Goal: Task Accomplishment & Management: Use online tool/utility

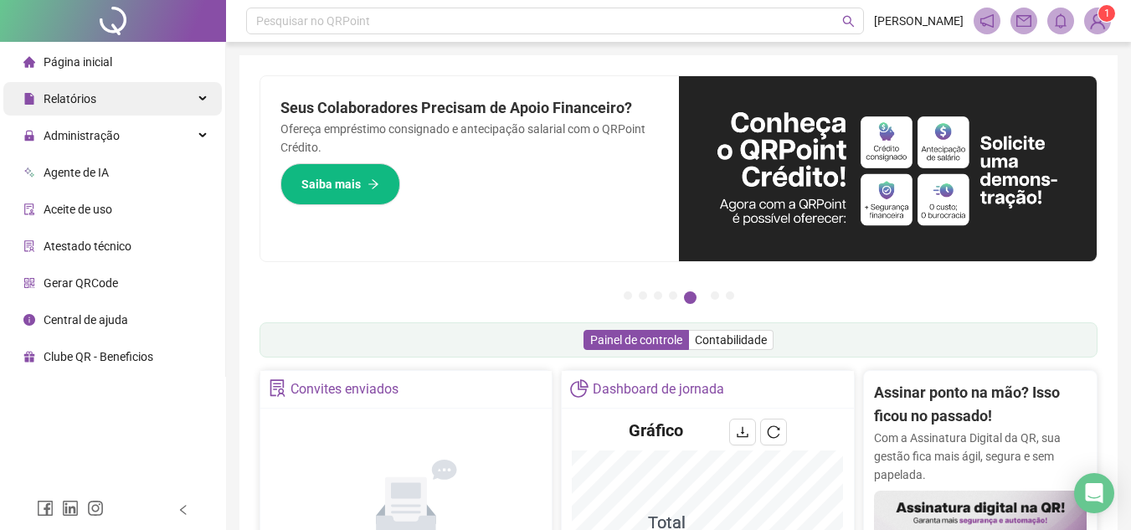
click at [59, 96] on span "Relatórios" at bounding box center [70, 98] width 53 height 13
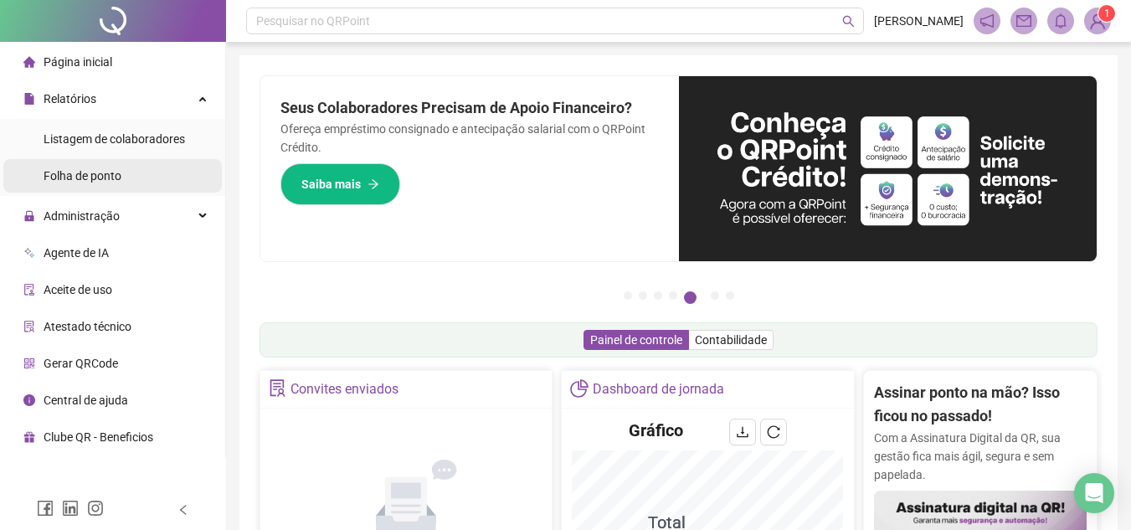
click at [73, 172] on span "Folha de ponto" at bounding box center [83, 175] width 78 height 13
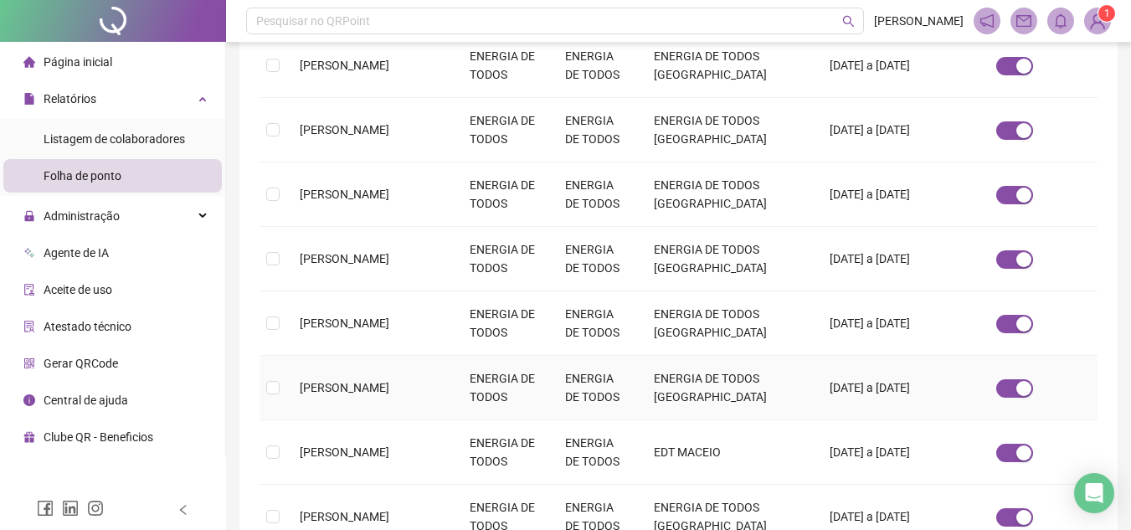
scroll to position [636, 0]
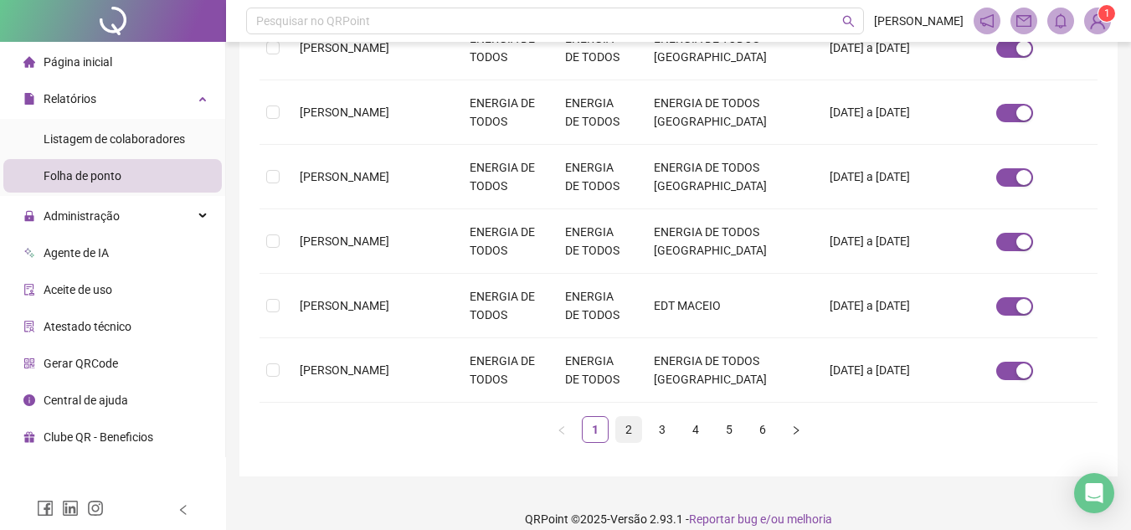
click at [627, 417] on link "2" at bounding box center [628, 429] width 25 height 25
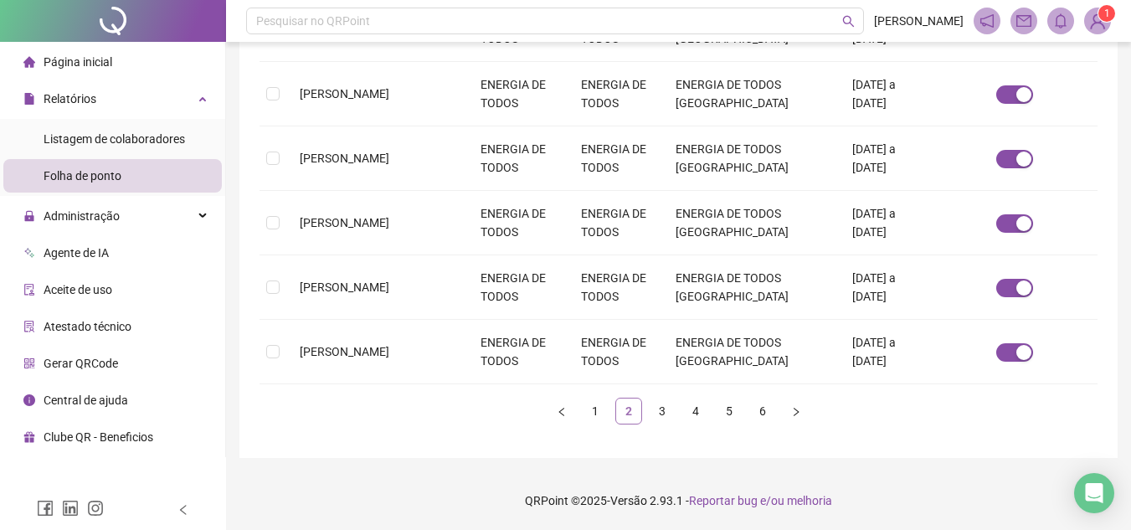
scroll to position [78, 0]
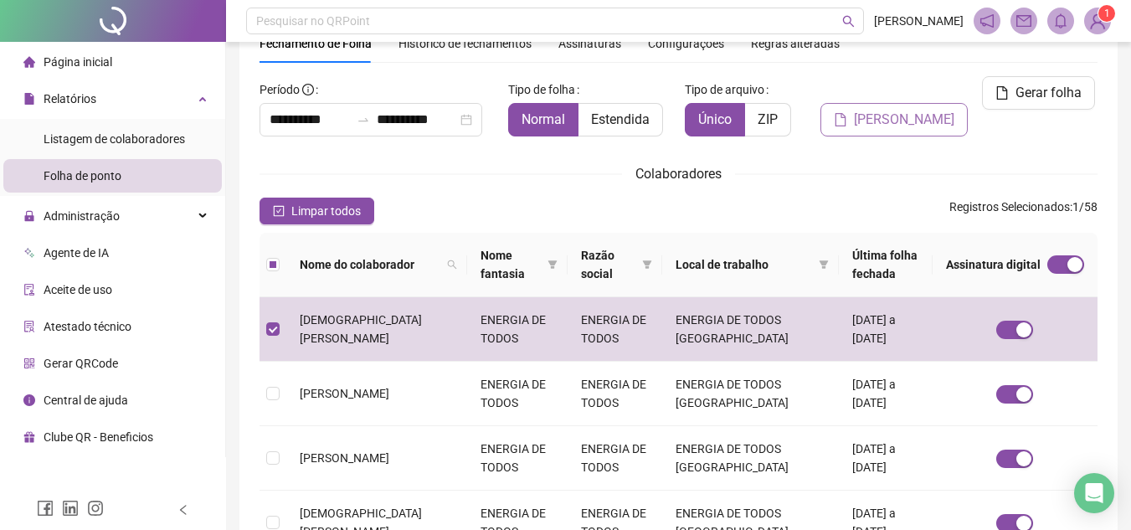
click at [867, 122] on span "[PERSON_NAME]" at bounding box center [904, 120] width 100 height 20
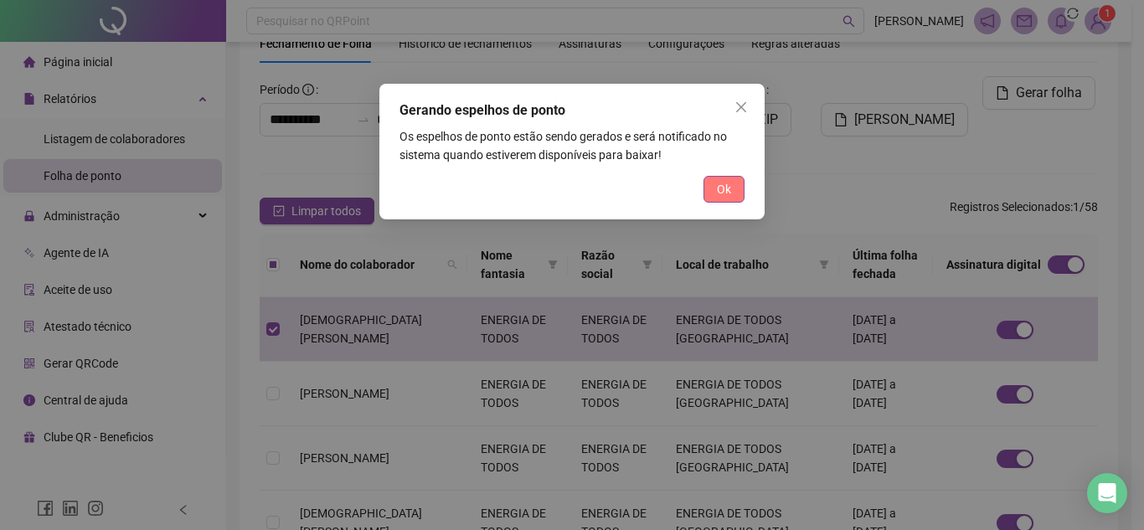
click at [729, 191] on span "Ok" at bounding box center [724, 189] width 14 height 18
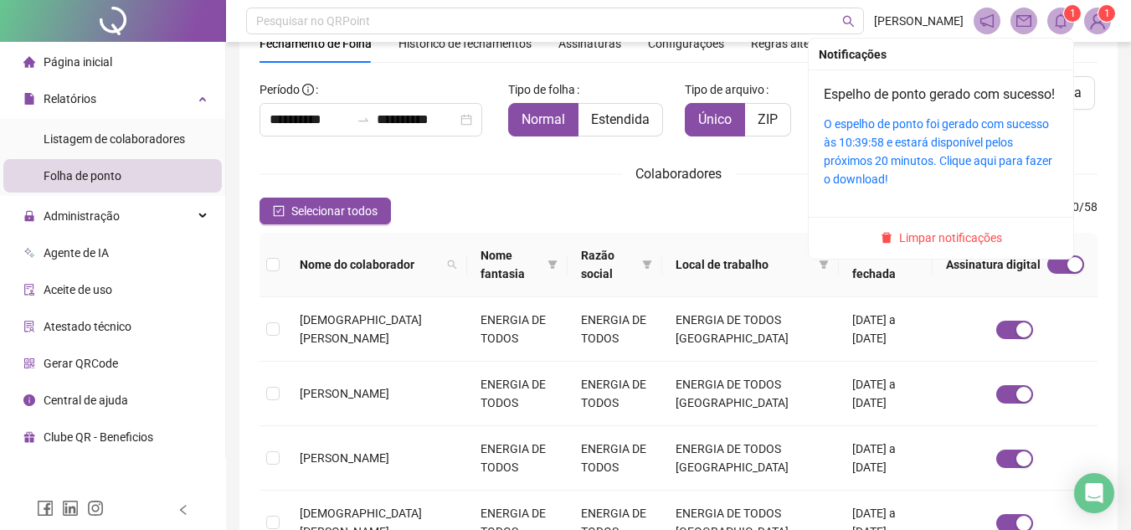
click at [1055, 21] on icon "bell" at bounding box center [1060, 20] width 15 height 15
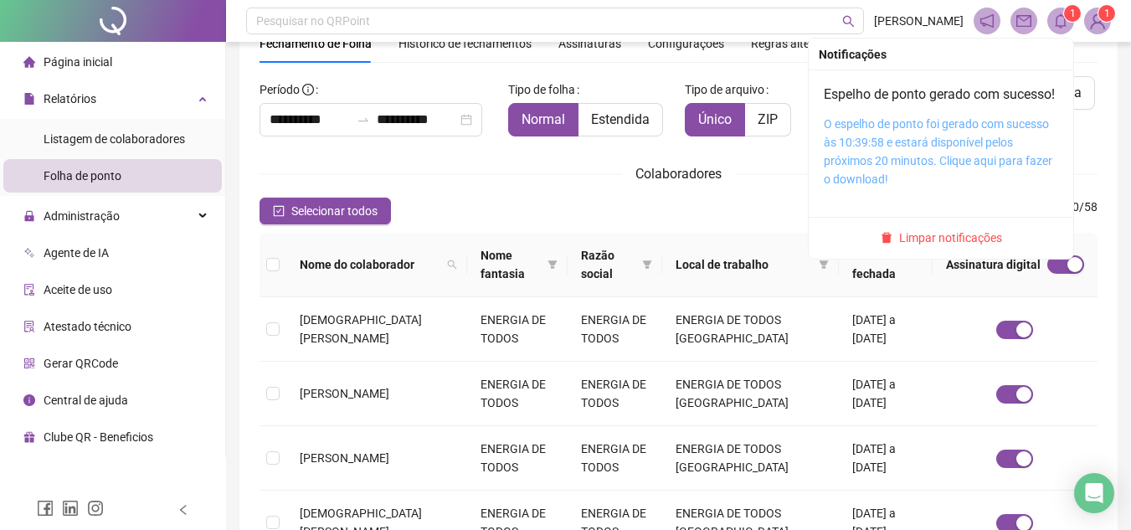
click at [868, 158] on link "O espelho de ponto foi gerado com sucesso às 10:39:58 e estará disponível pelos…" at bounding box center [938, 151] width 229 height 69
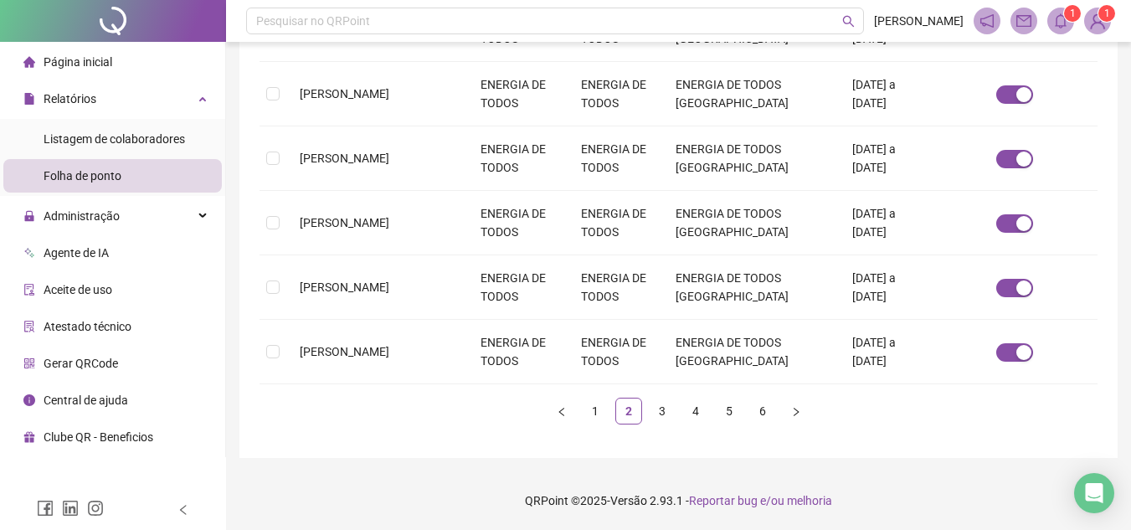
scroll to position [552, 0]
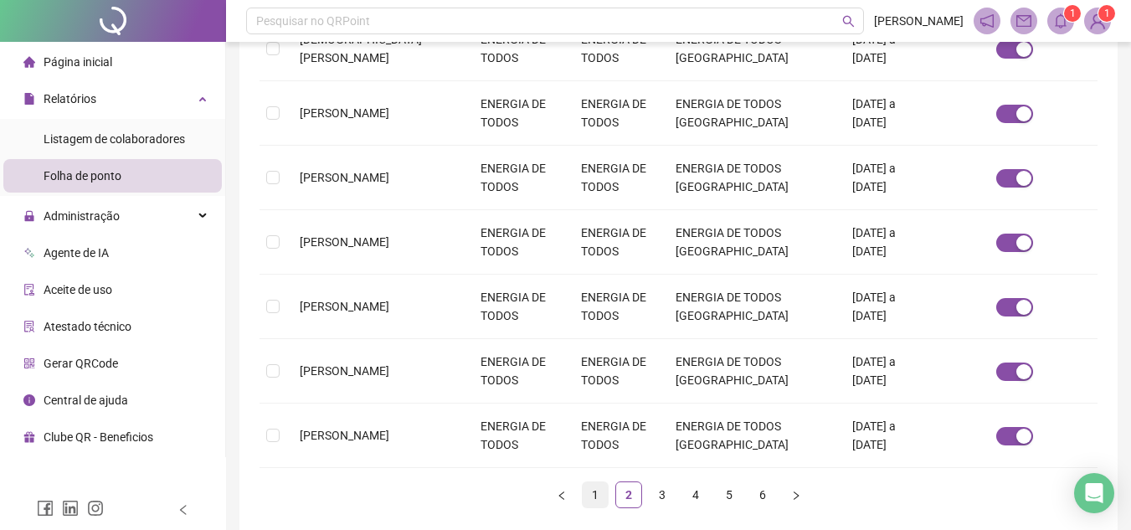
click at [595, 494] on link "1" at bounding box center [595, 494] width 25 height 25
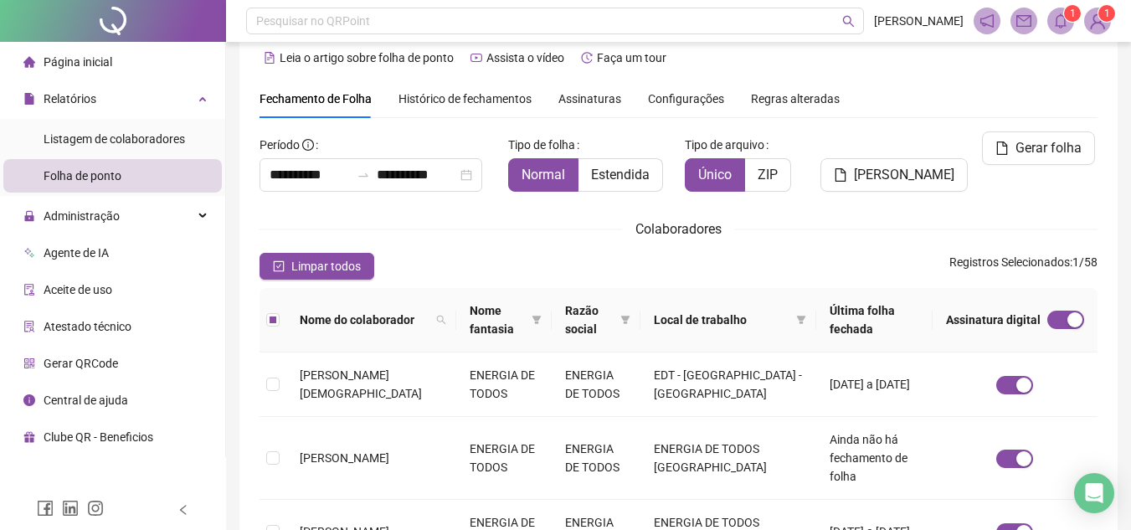
scroll to position [0, 0]
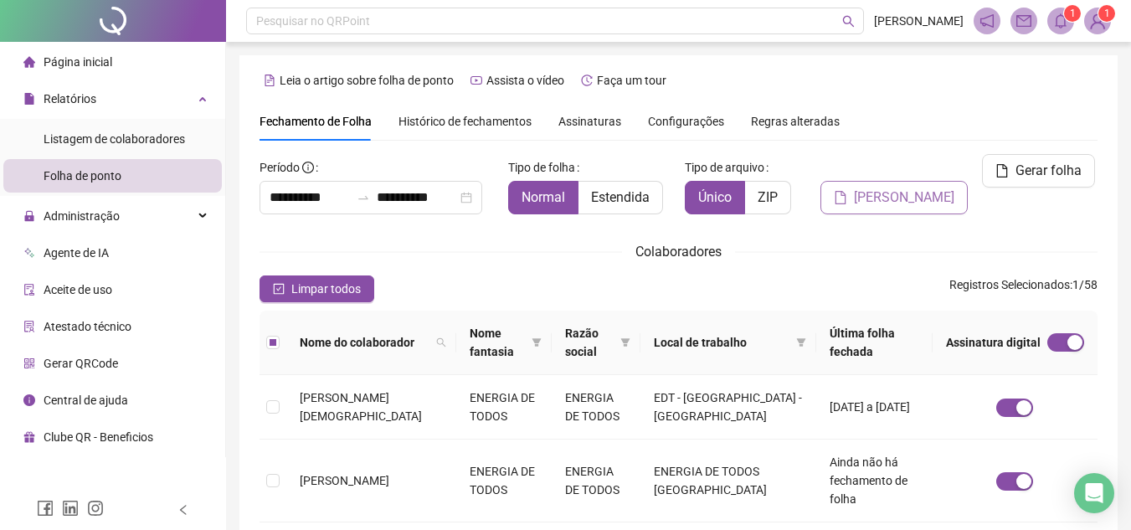
click at [909, 196] on span "[PERSON_NAME]" at bounding box center [904, 198] width 100 height 20
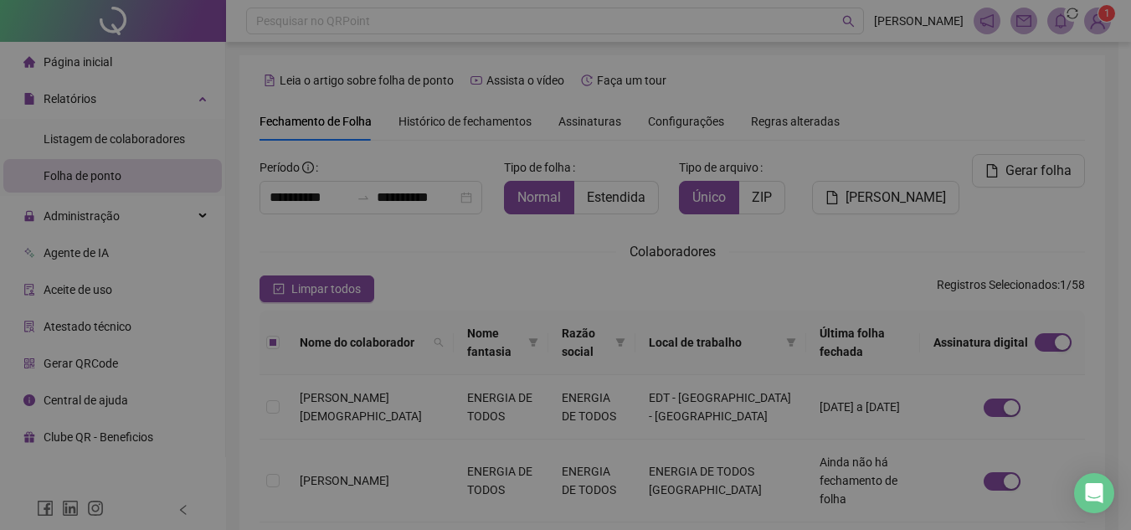
scroll to position [78, 0]
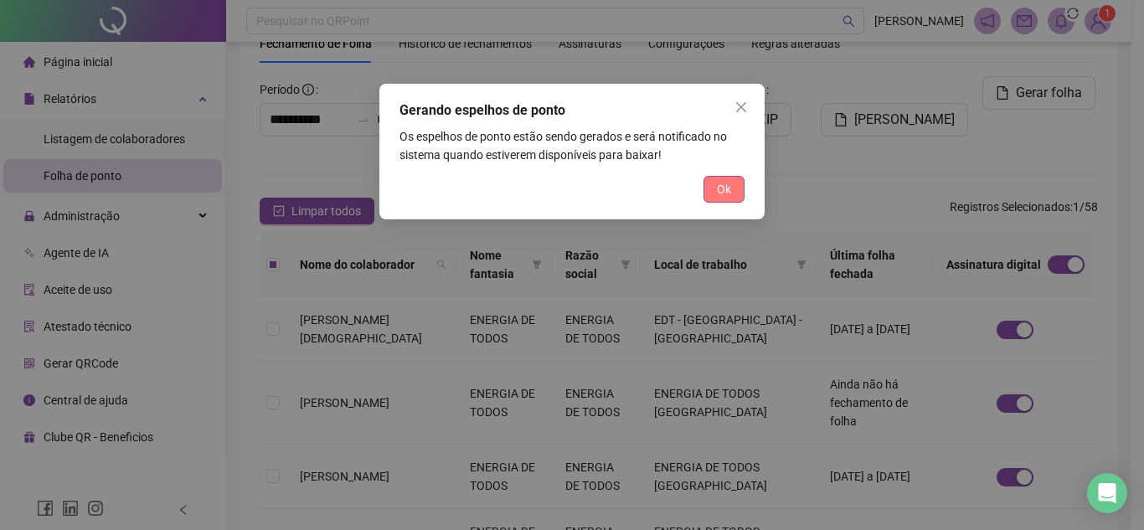
click at [729, 186] on span "Ok" at bounding box center [724, 189] width 14 height 18
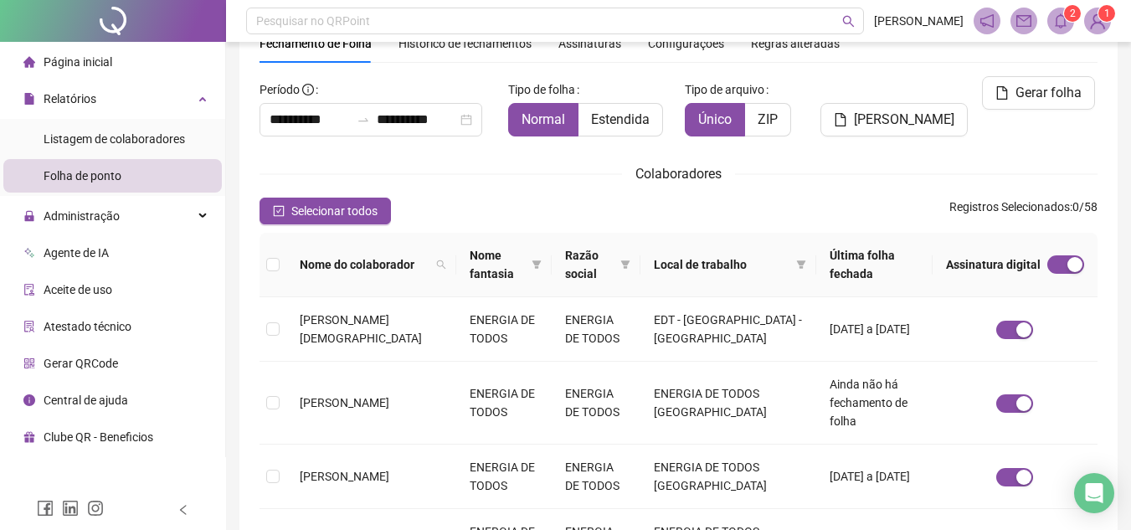
click at [1062, 23] on icon "bell" at bounding box center [1060, 20] width 15 height 15
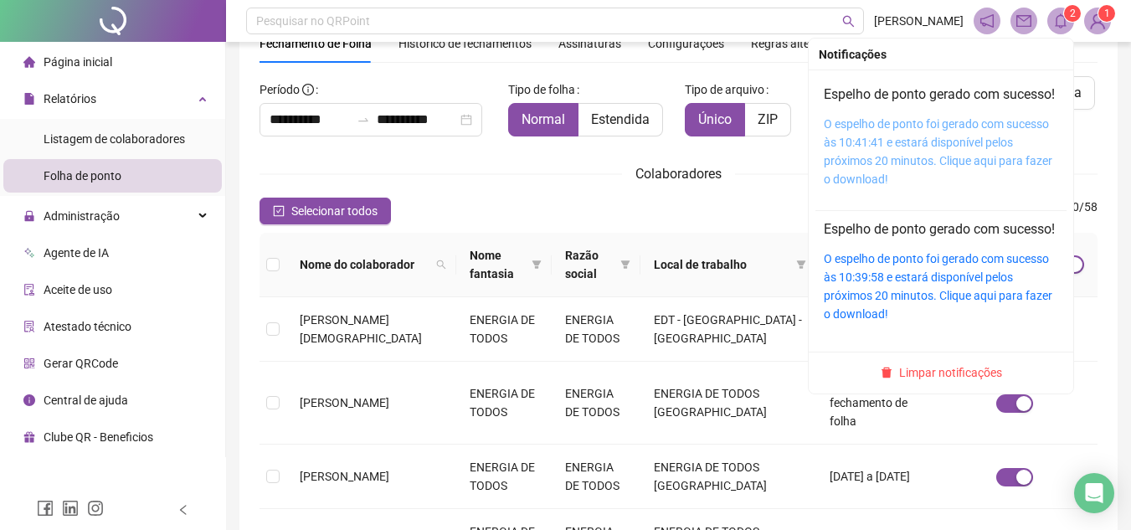
click at [902, 156] on link "O espelho de ponto foi gerado com sucesso às 10:41:41 e estará disponível pelos…" at bounding box center [938, 151] width 229 height 69
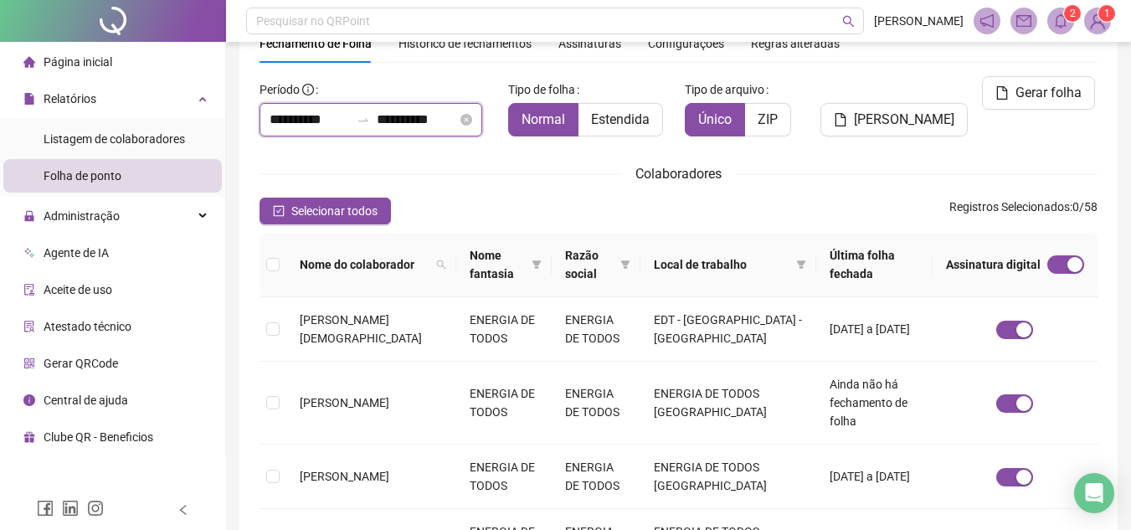
click at [399, 113] on input "**********" at bounding box center [417, 120] width 80 height 20
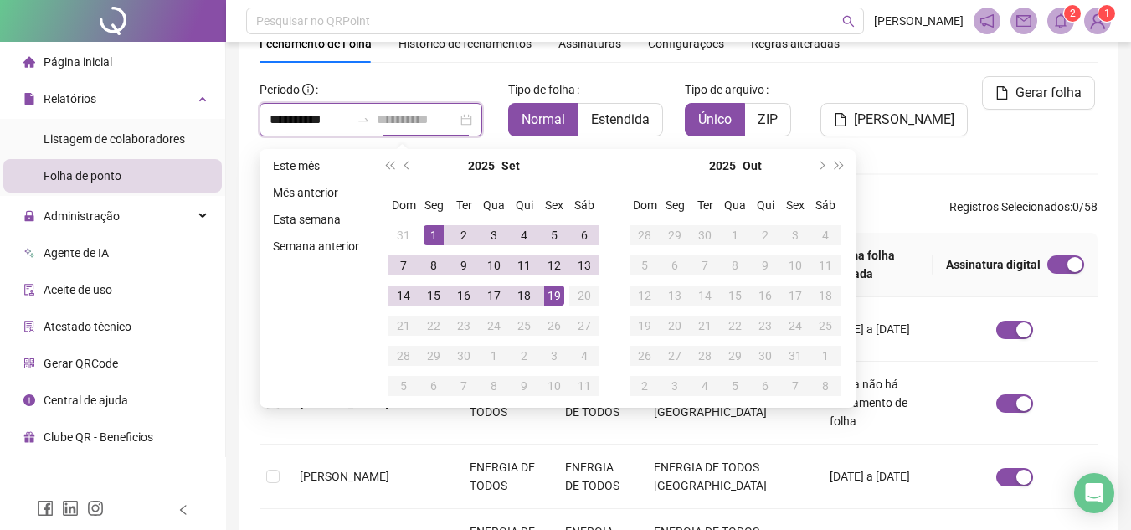
type input "**********"
click at [549, 290] on div "19" at bounding box center [554, 296] width 20 height 20
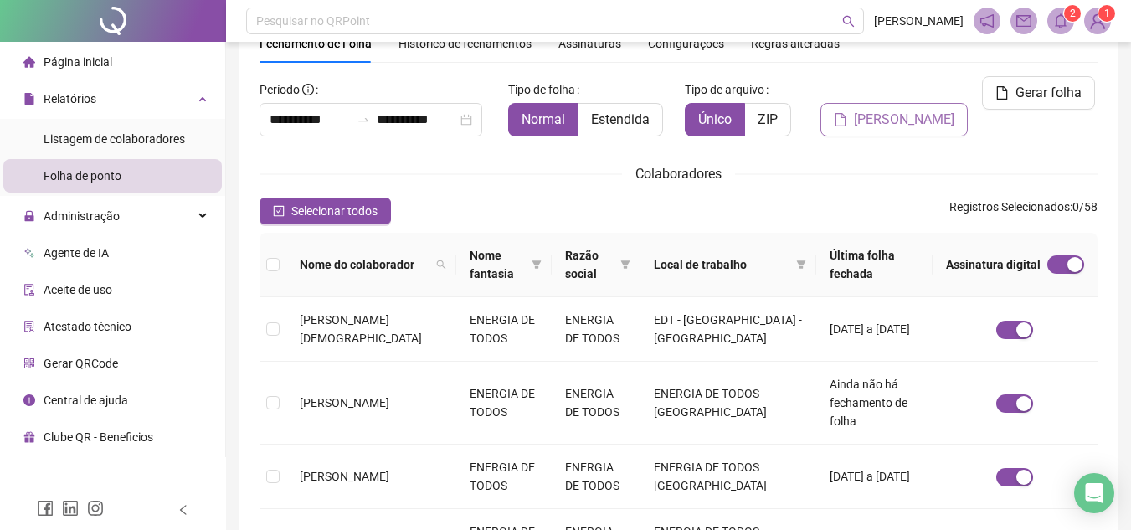
click at [889, 126] on span "[PERSON_NAME]" at bounding box center [904, 120] width 100 height 20
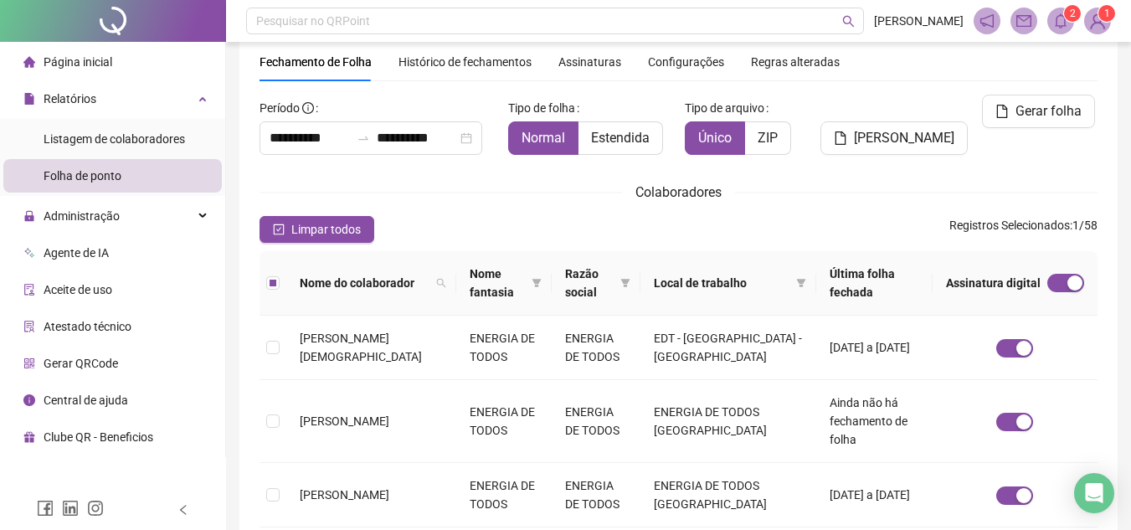
scroll to position [0, 0]
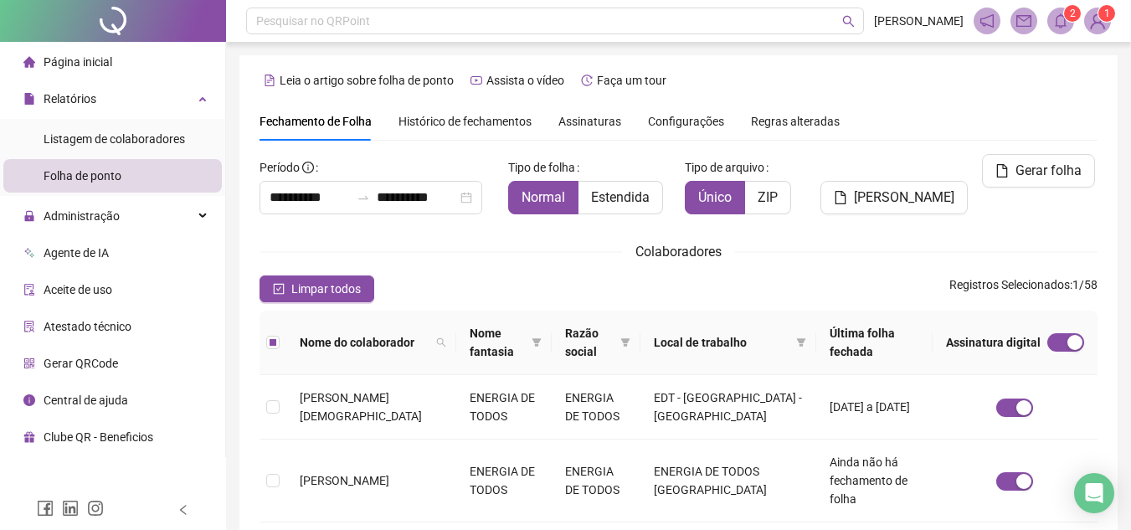
click at [899, 194] on span "[PERSON_NAME]" at bounding box center [904, 198] width 100 height 20
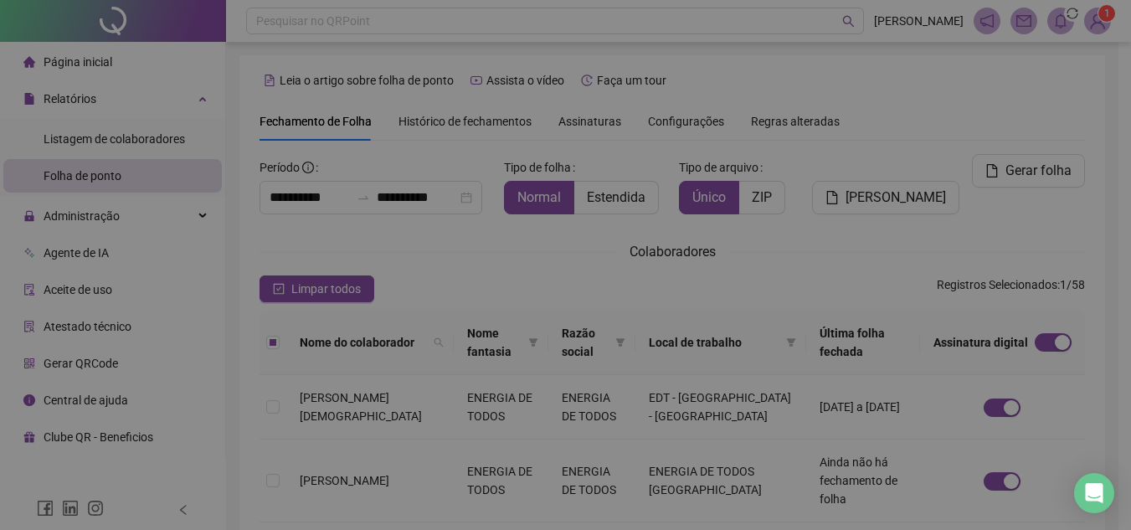
scroll to position [78, 0]
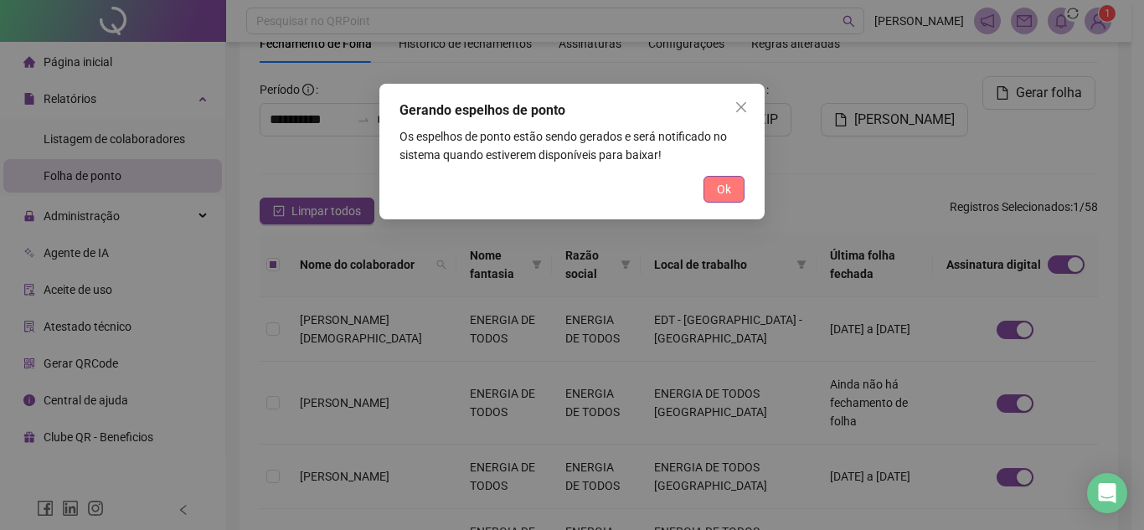
click at [718, 192] on span "Ok" at bounding box center [724, 189] width 14 height 18
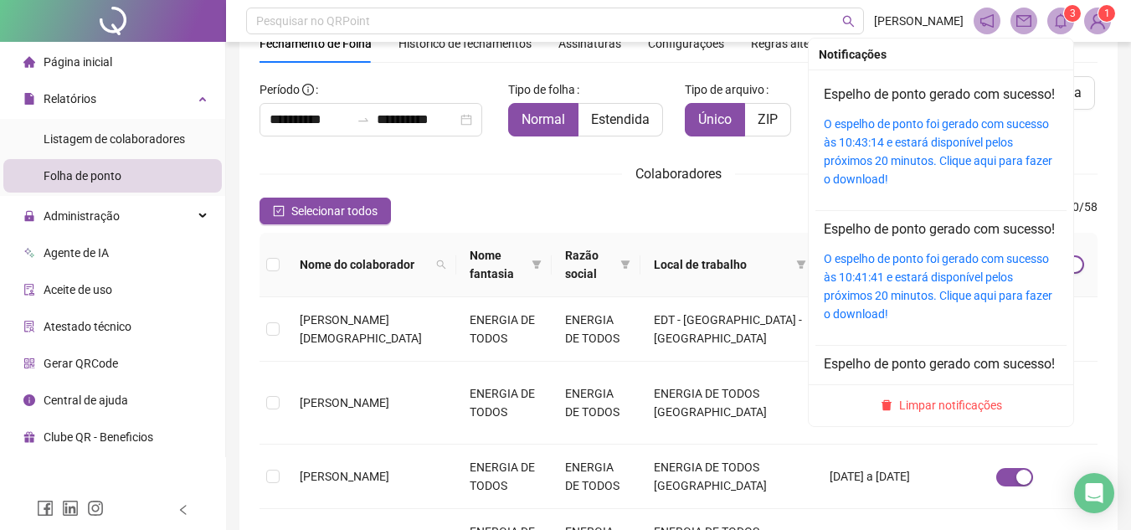
click at [1064, 15] on sup "3" at bounding box center [1072, 13] width 17 height 17
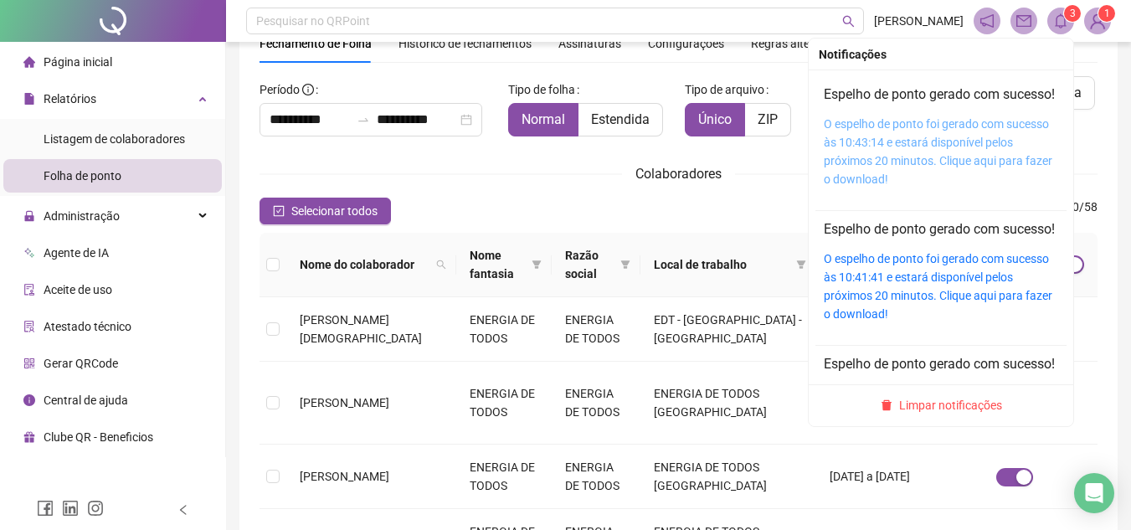
click at [911, 147] on link "O espelho de ponto foi gerado com sucesso às 10:43:14 e estará disponível pelos…" at bounding box center [938, 151] width 229 height 69
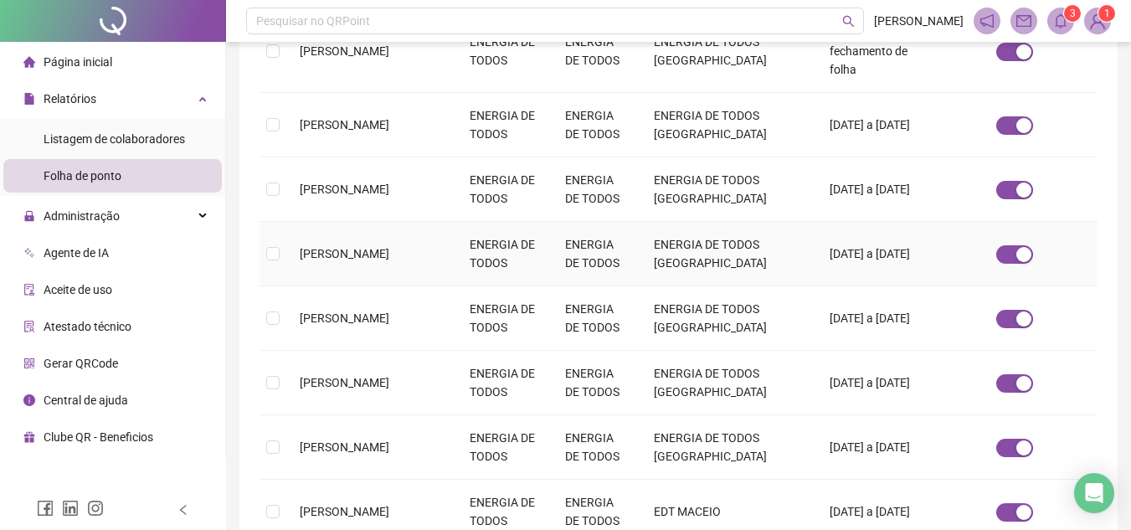
scroll to position [636, 0]
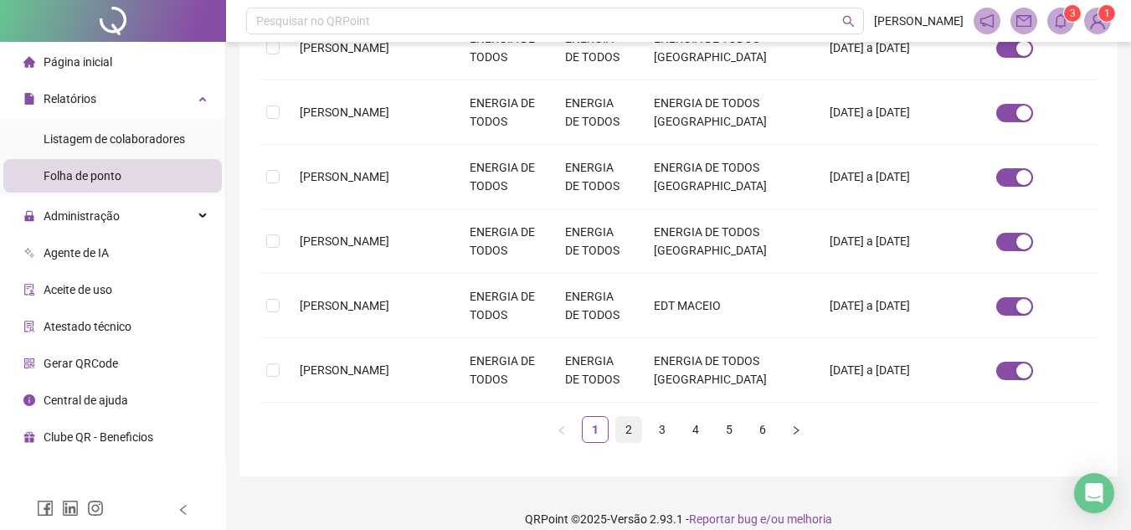
click at [626, 417] on link "2" at bounding box center [628, 429] width 25 height 25
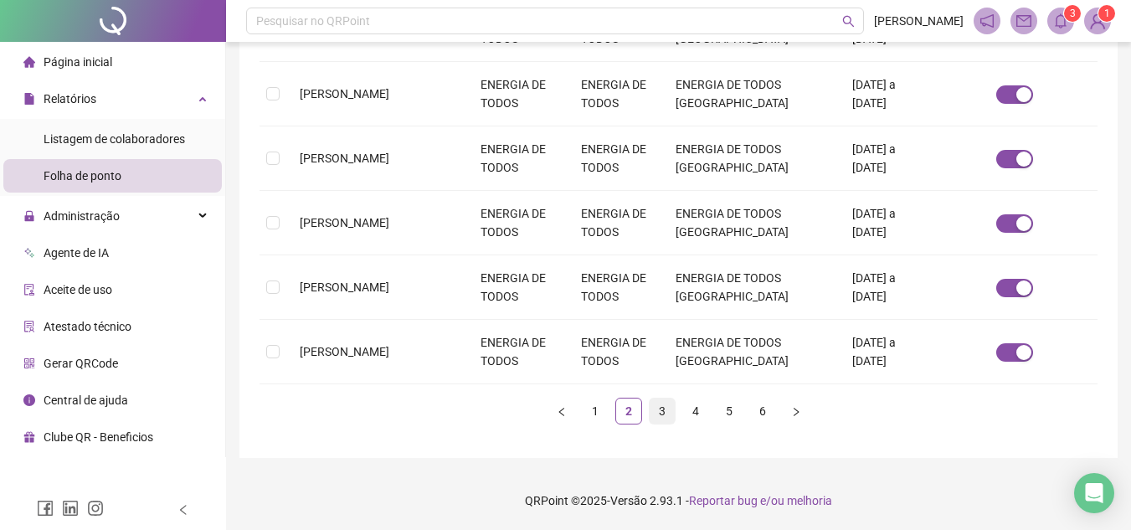
click at [662, 410] on link "3" at bounding box center [662, 411] width 25 height 25
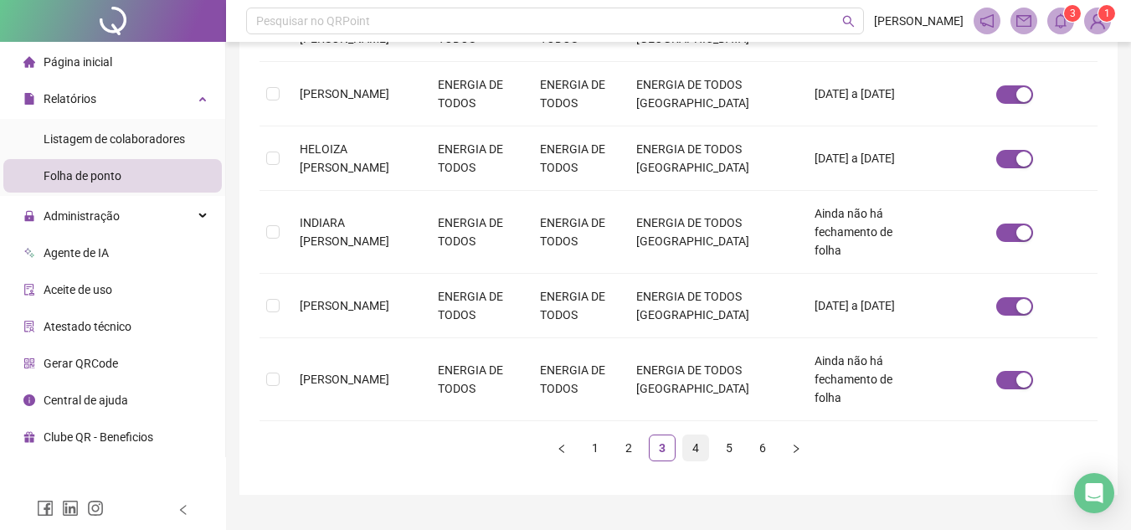
click at [689, 435] on link "4" at bounding box center [695, 447] width 25 height 25
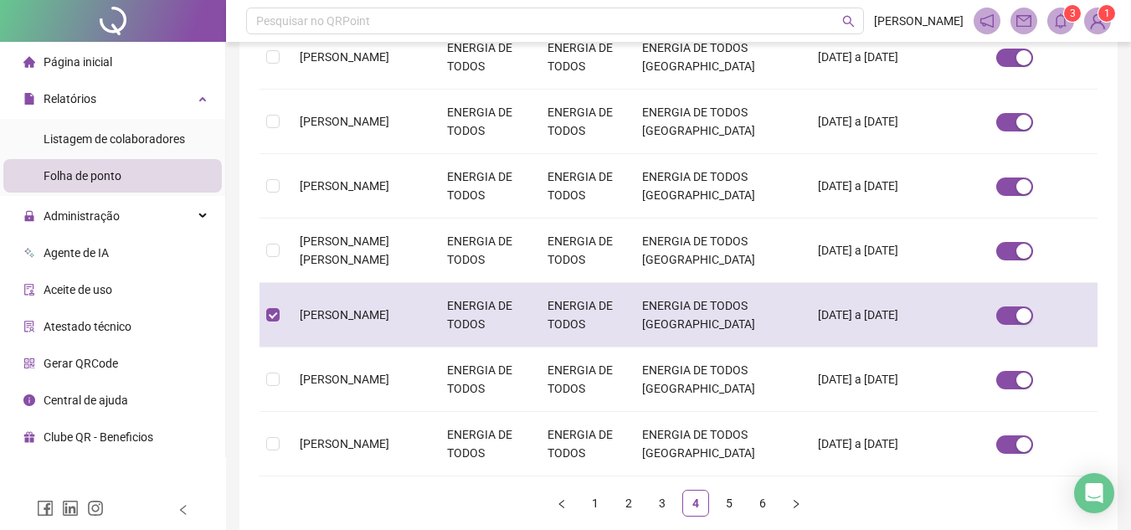
scroll to position [78, 0]
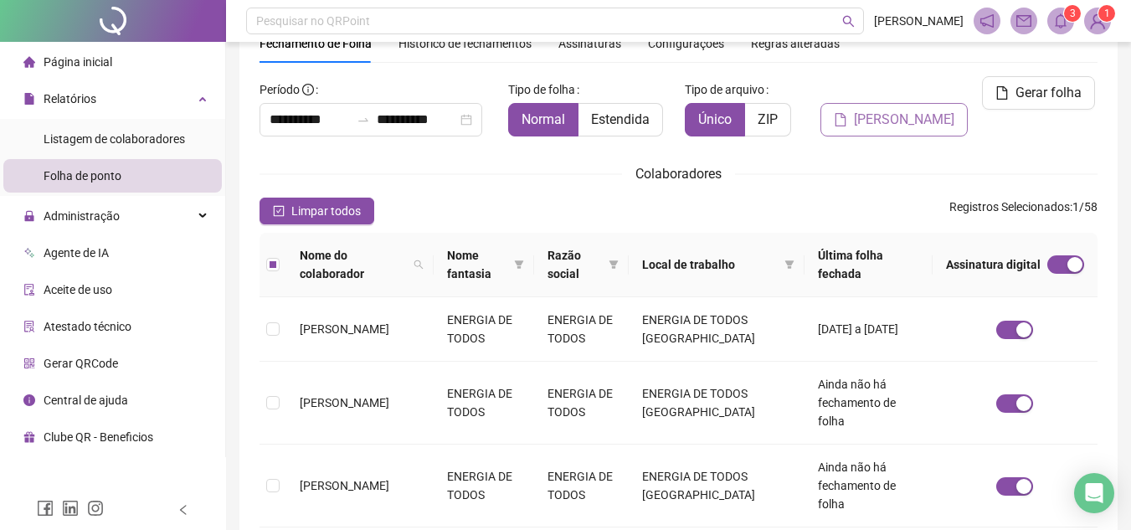
click at [886, 125] on span "[PERSON_NAME]" at bounding box center [904, 120] width 100 height 20
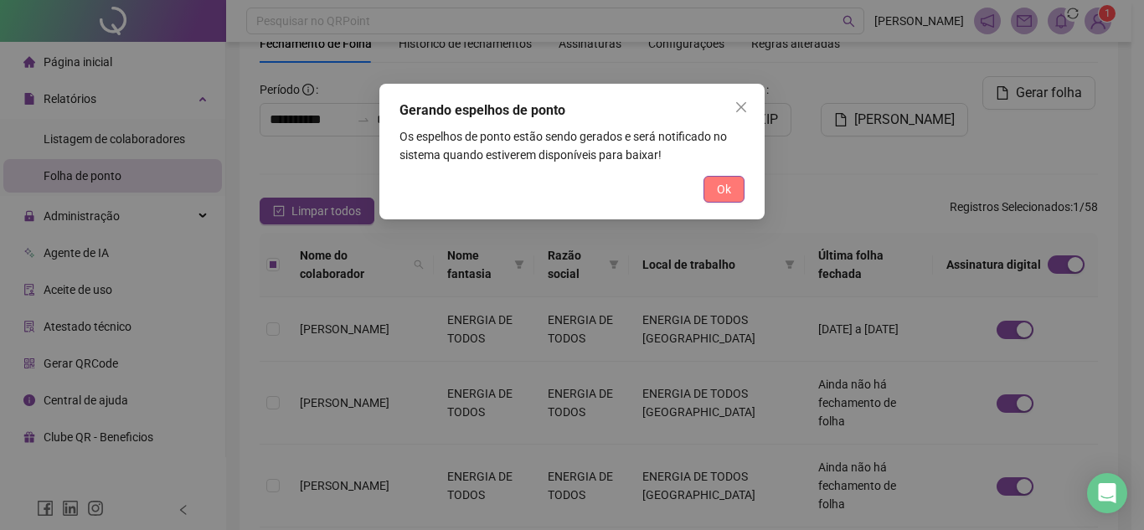
click at [713, 194] on button "Ok" at bounding box center [723, 189] width 41 height 27
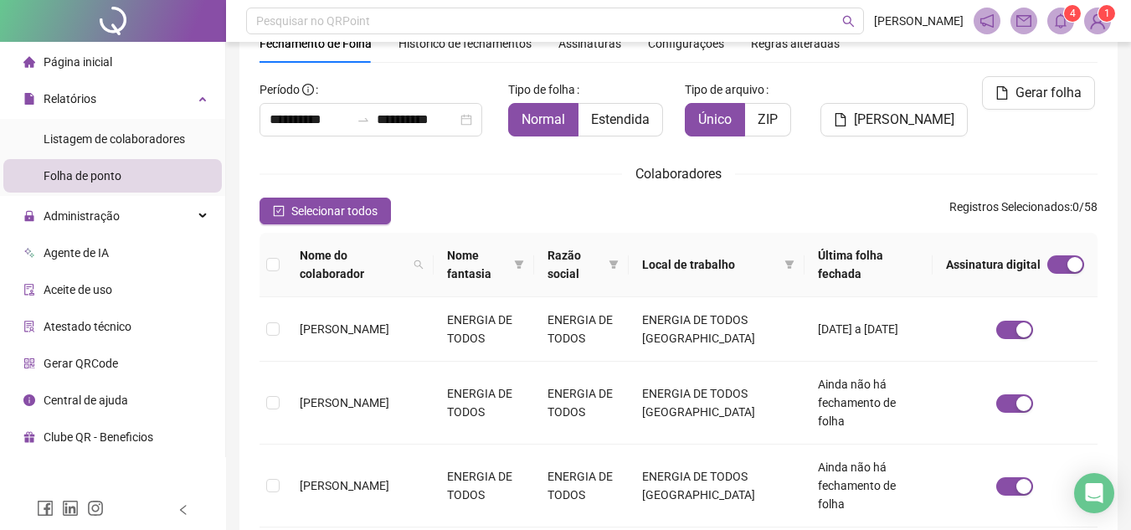
click at [1056, 26] on icon "bell" at bounding box center [1061, 20] width 12 height 15
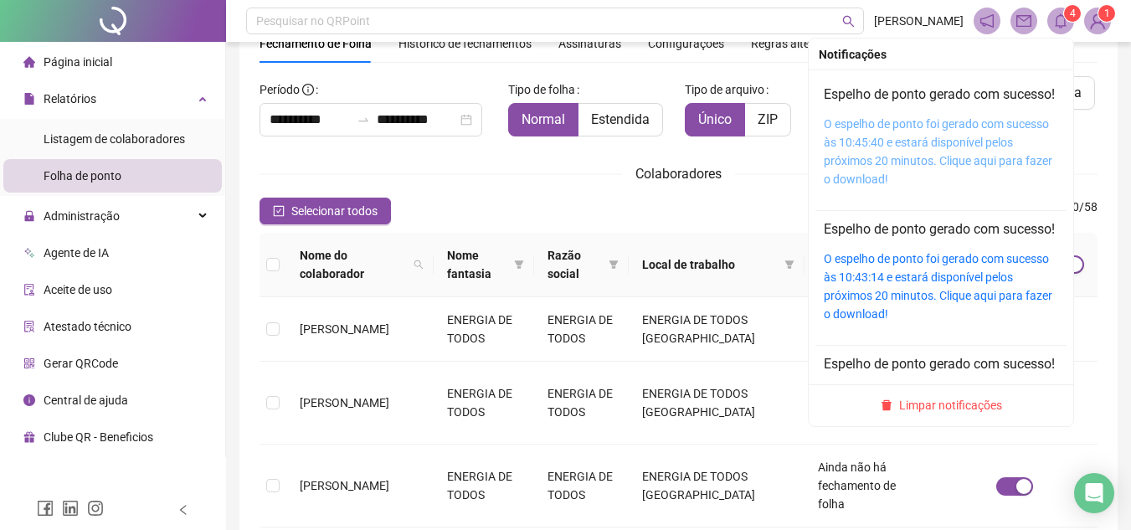
click at [890, 160] on link "O espelho de ponto foi gerado com sucesso às 10:45:40 e estará disponível pelos…" at bounding box center [938, 151] width 229 height 69
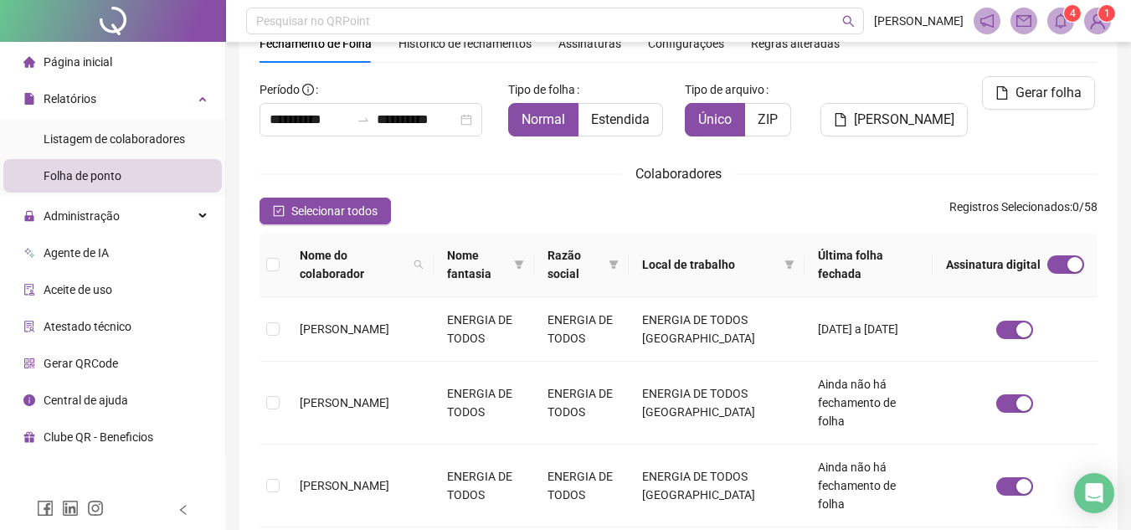
click at [1065, 16] on sup "4" at bounding box center [1072, 13] width 17 height 17
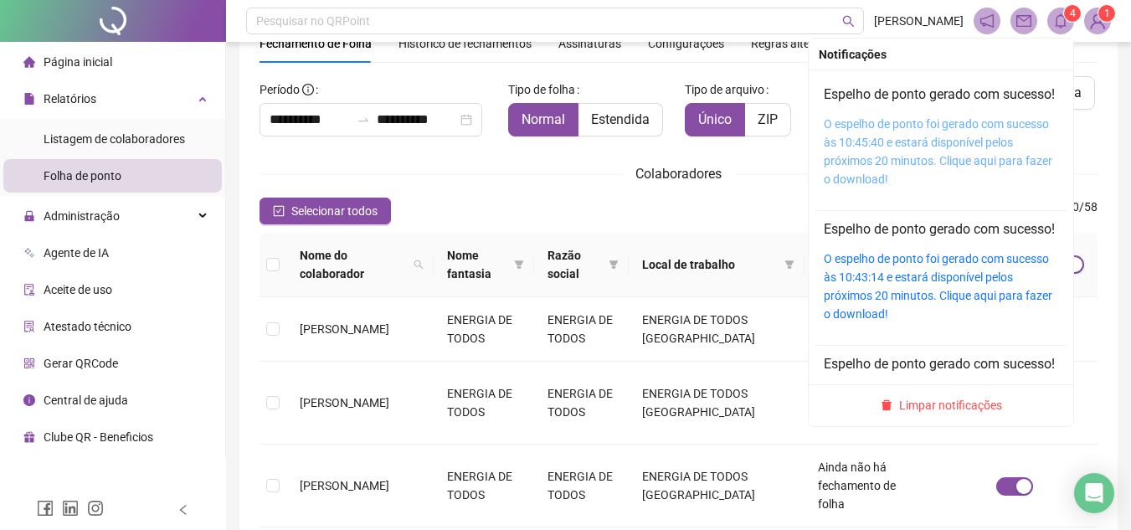
click at [880, 149] on link "O espelho de ponto foi gerado com sucesso às 10:45:40 e estará disponível pelos…" at bounding box center [938, 151] width 229 height 69
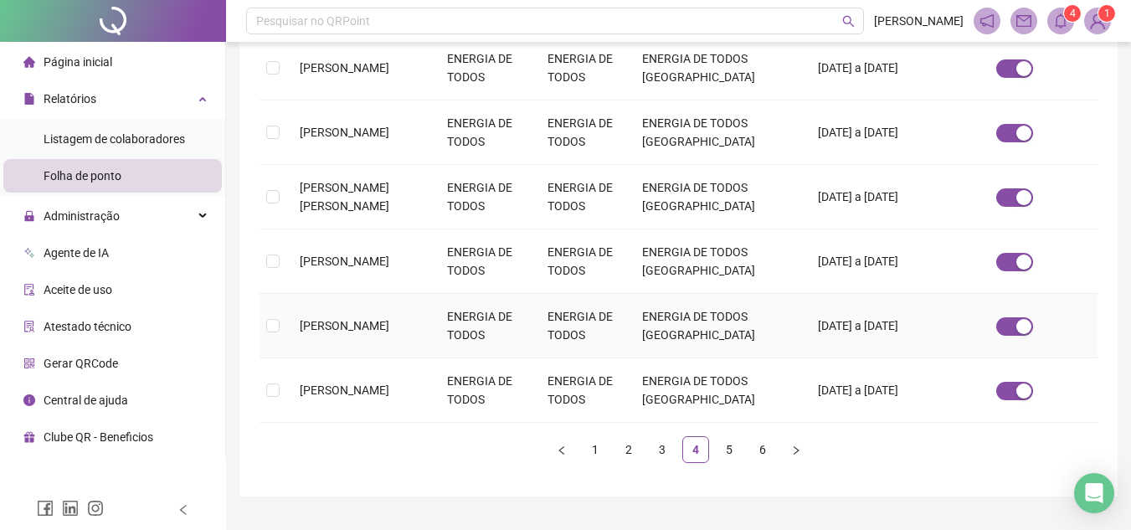
scroll to position [636, 0]
click at [721, 435] on link "5" at bounding box center [729, 447] width 25 height 25
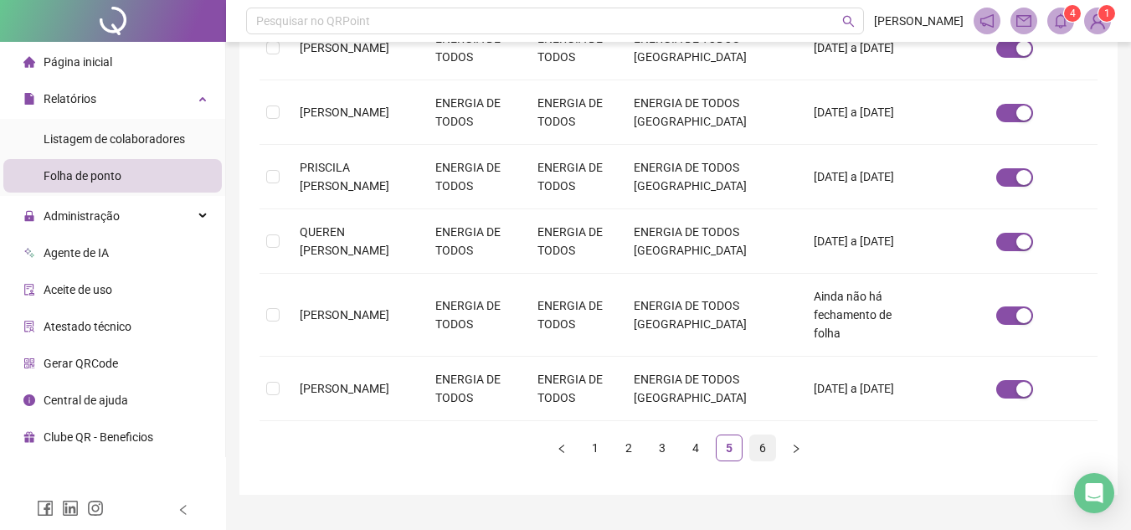
click at [763, 435] on link "6" at bounding box center [762, 447] width 25 height 25
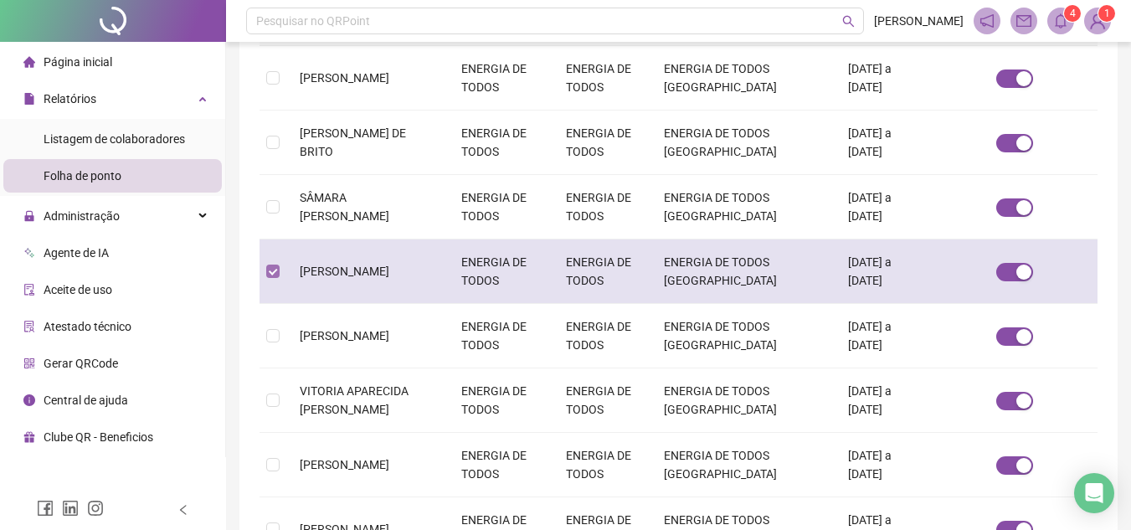
scroll to position [78, 0]
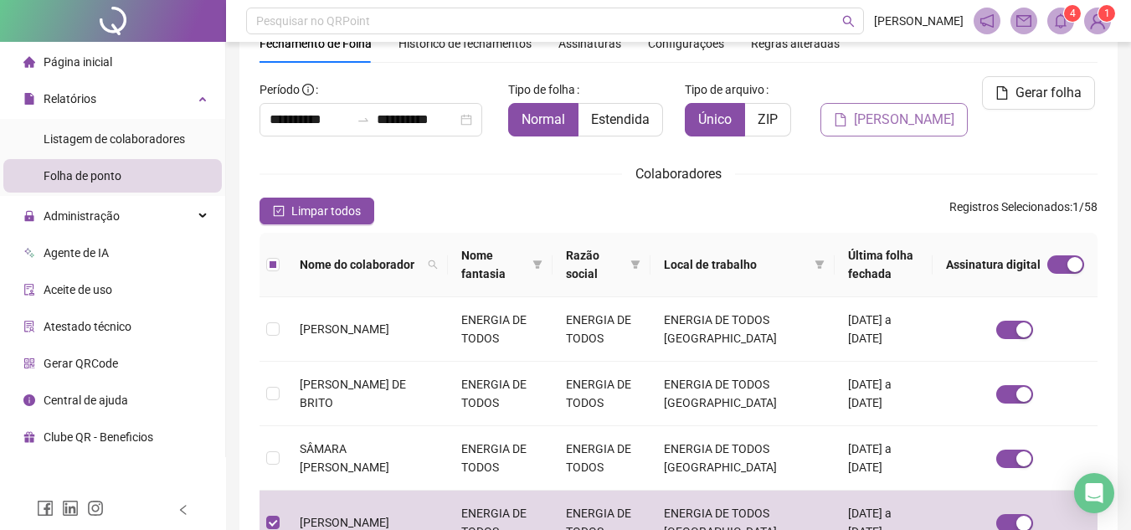
click at [909, 111] on span "[PERSON_NAME]" at bounding box center [904, 120] width 100 height 20
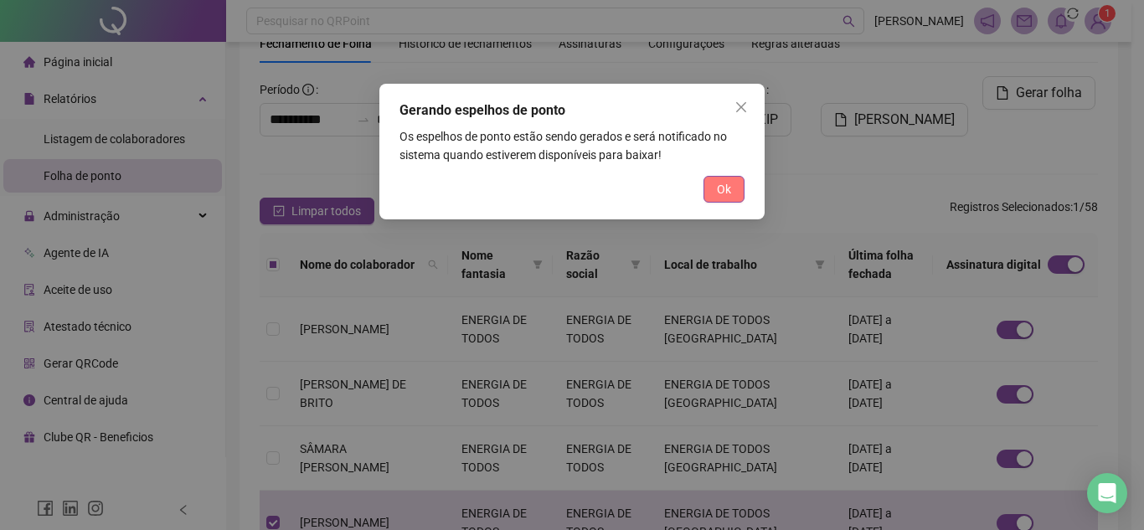
click at [718, 192] on span "Ok" at bounding box center [724, 189] width 14 height 18
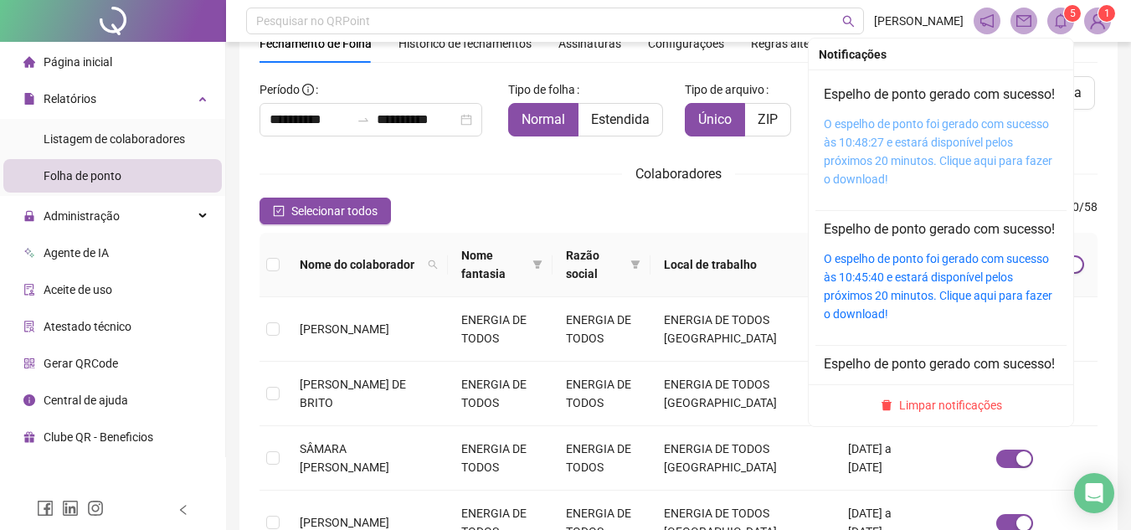
click at [881, 156] on link "O espelho de ponto foi gerado com sucesso às 10:48:27 e estará disponível pelos…" at bounding box center [938, 151] width 229 height 69
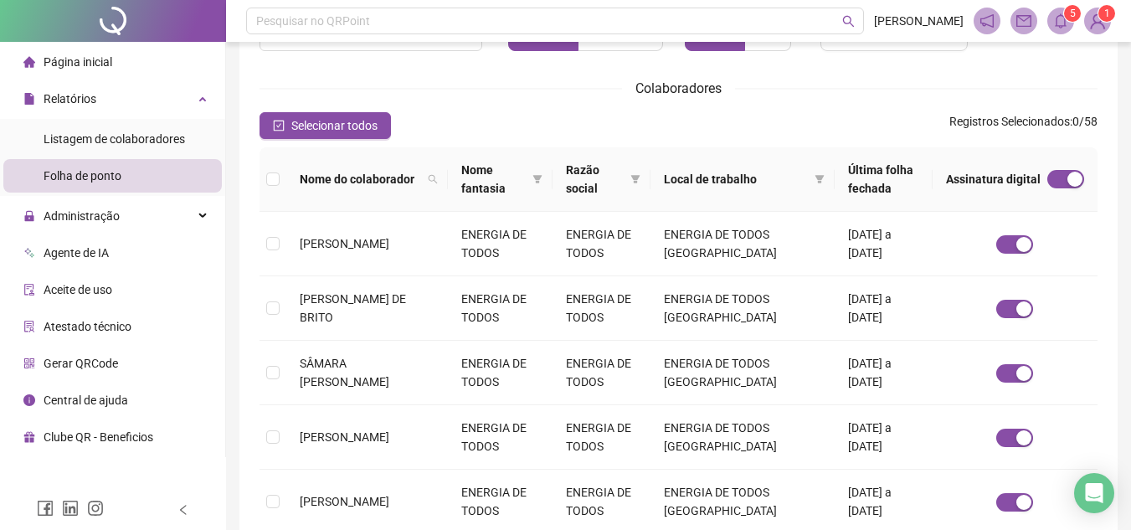
scroll to position [167, 0]
